Goal: Task Accomplishment & Management: Complete application form

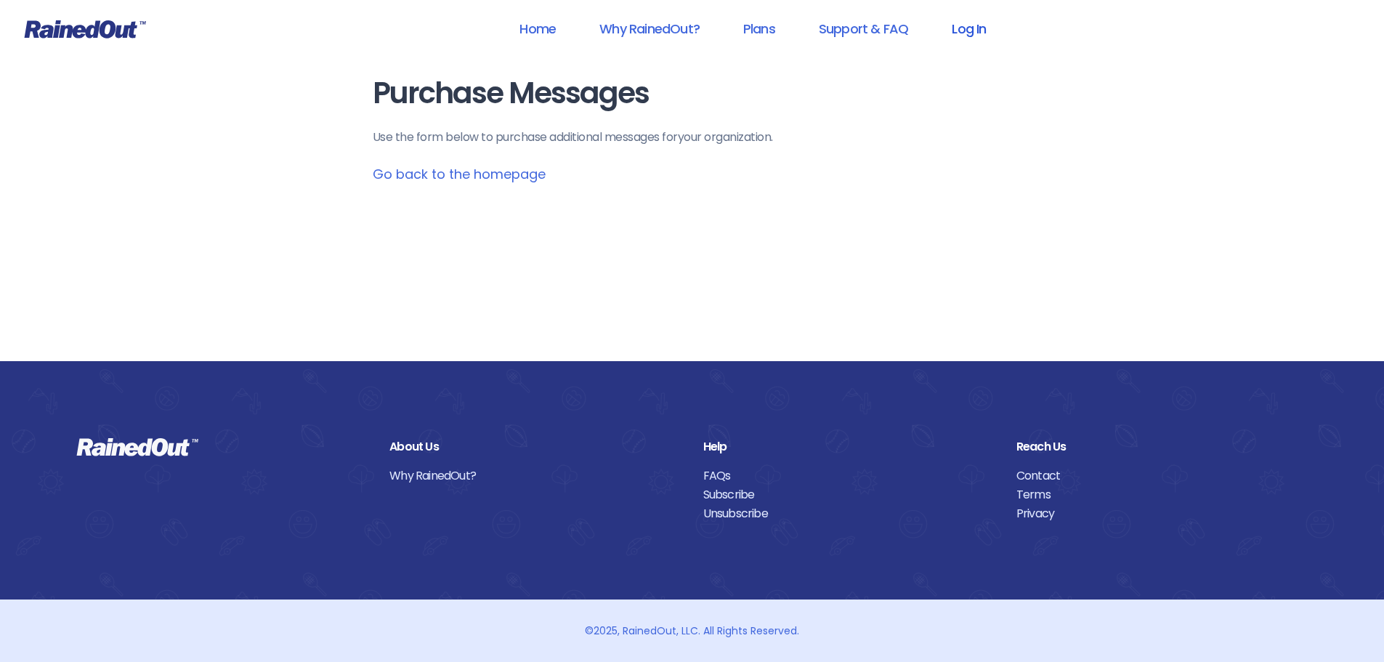
click at [966, 26] on link "Log In" at bounding box center [969, 28] width 72 height 33
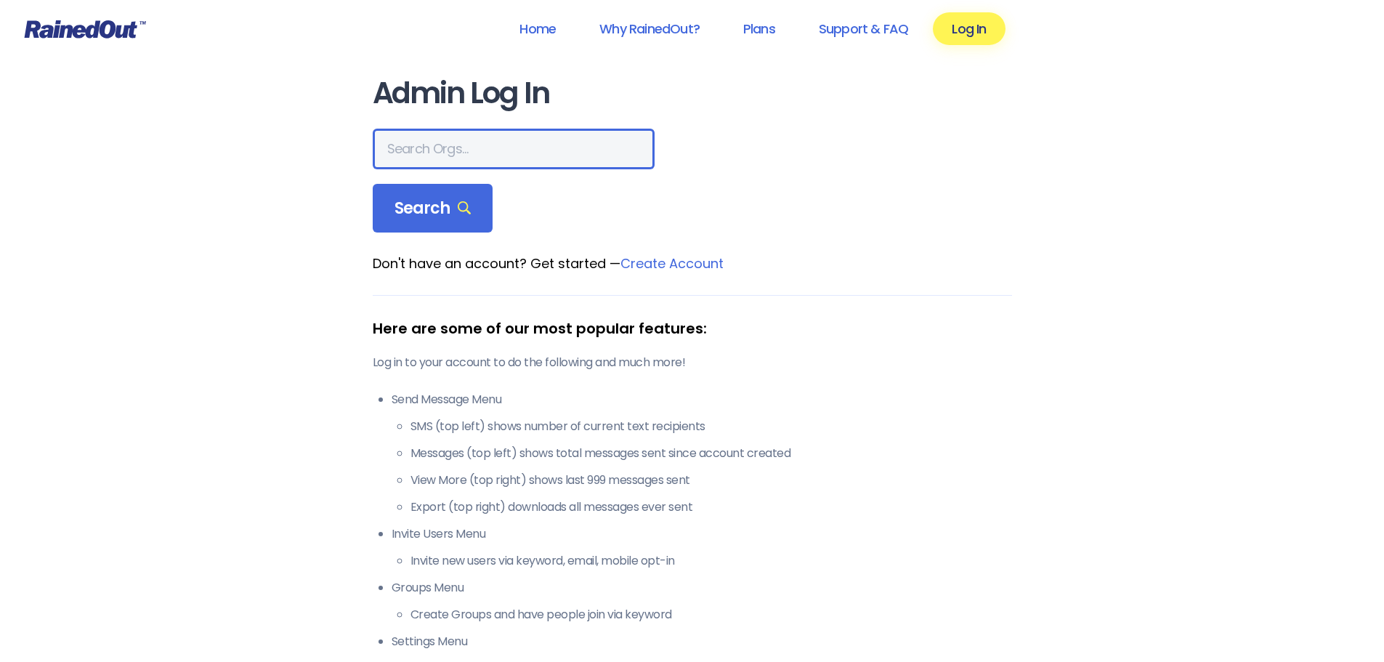
click at [478, 155] on input "text" at bounding box center [514, 149] width 282 height 41
type input "[PERSON_NAME] Brands"
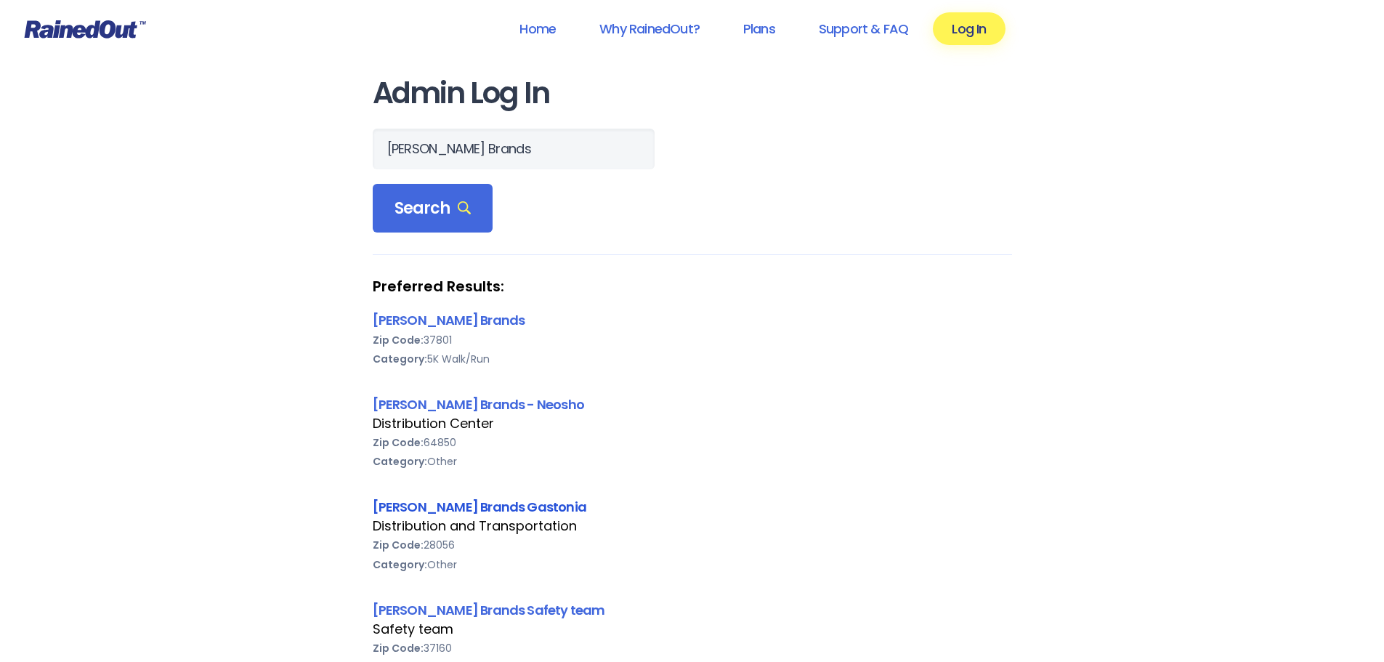
click at [486, 507] on link "[PERSON_NAME] Brands Gastonia" at bounding box center [480, 507] width 214 height 18
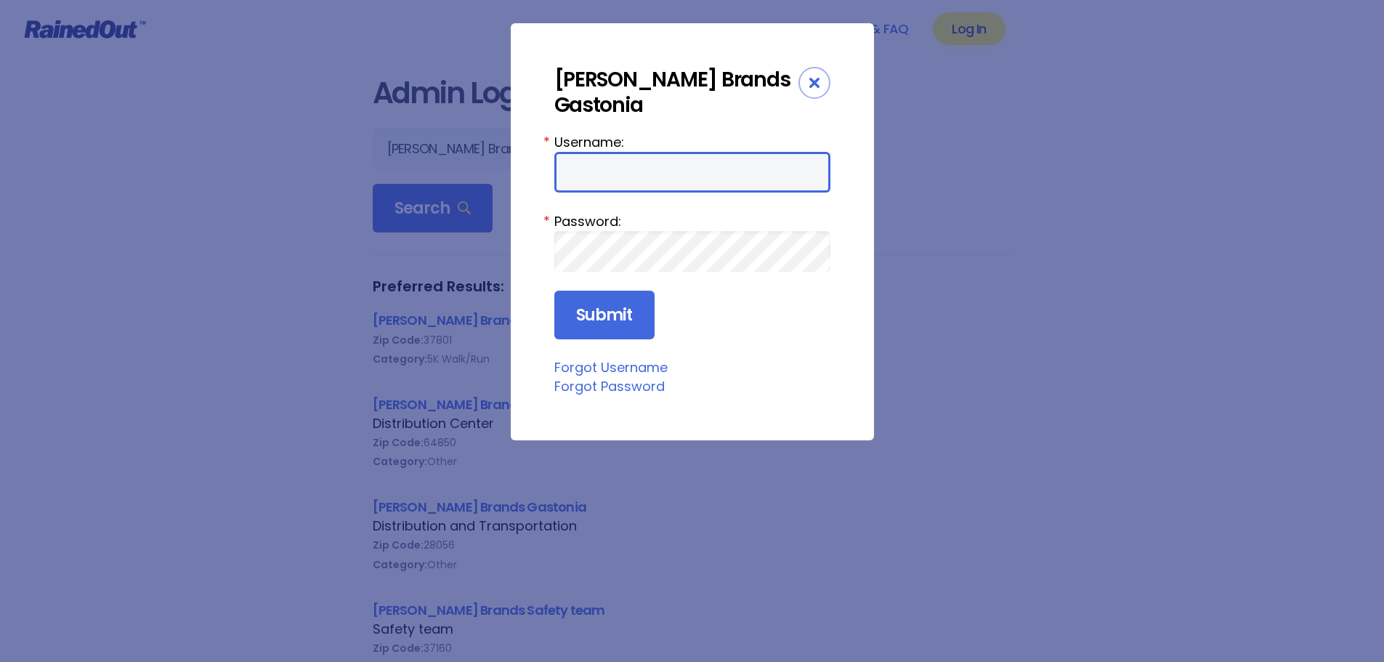
click at [657, 156] on input "Username:" at bounding box center [692, 172] width 276 height 41
type input "[PERSON_NAME][EMAIL_ADDRESS][PERSON_NAME][DOMAIN_NAME]"
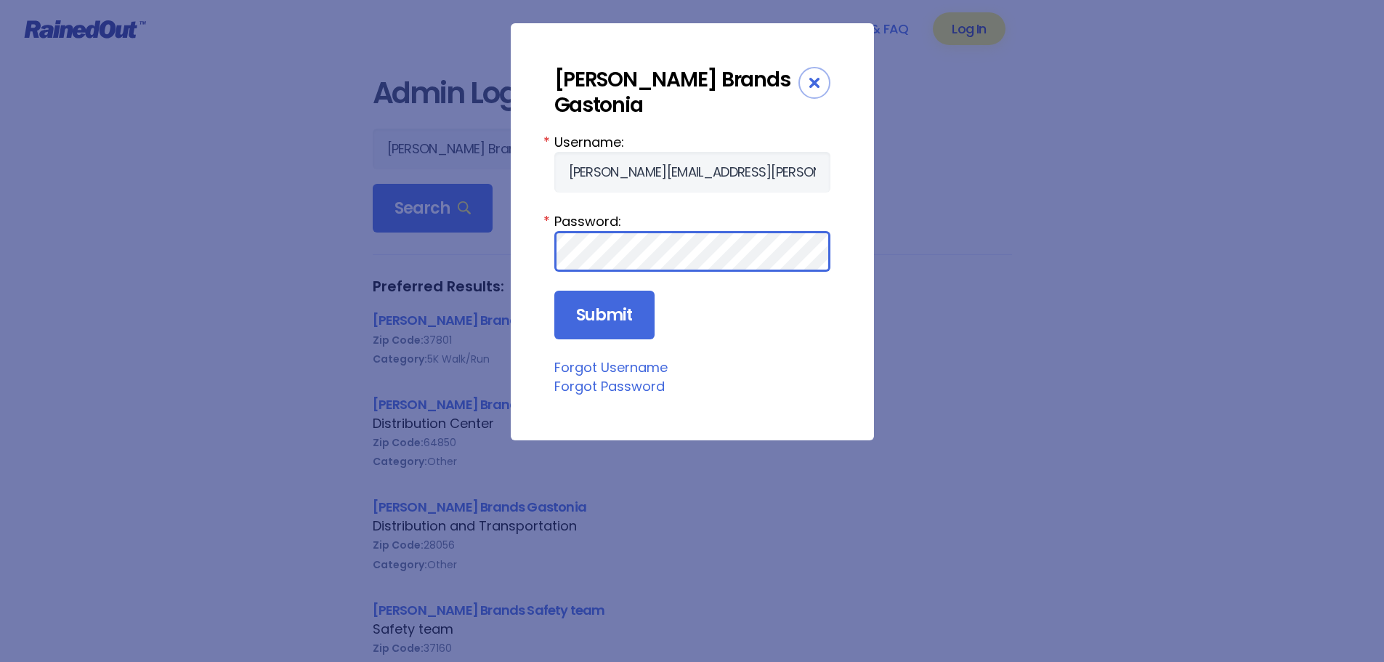
click at [554, 291] on input "Submit" at bounding box center [604, 315] width 100 height 49
